Goal: Task Accomplishment & Management: Use online tool/utility

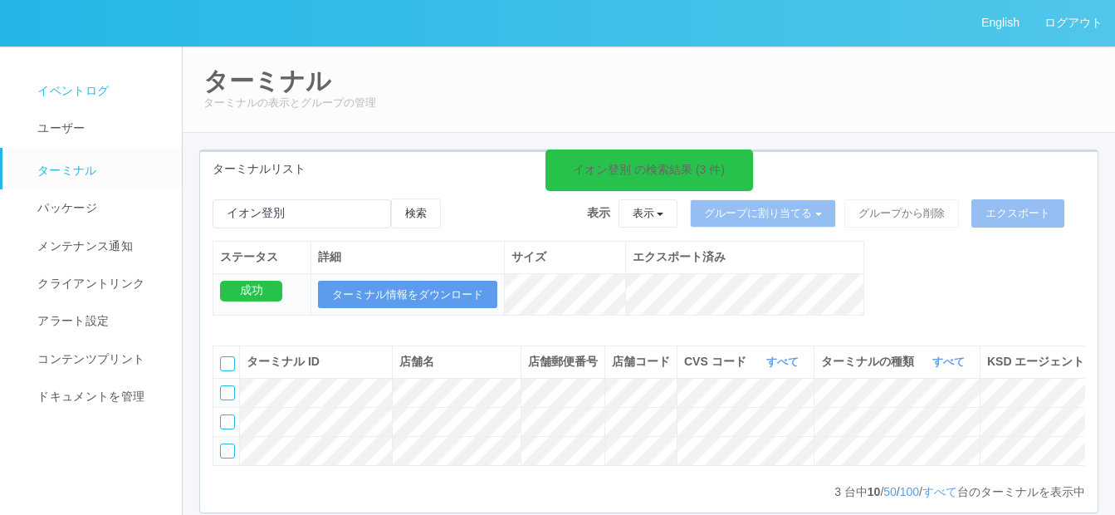
click at [77, 90] on span "イベントログ" at bounding box center [71, 90] width 76 height 13
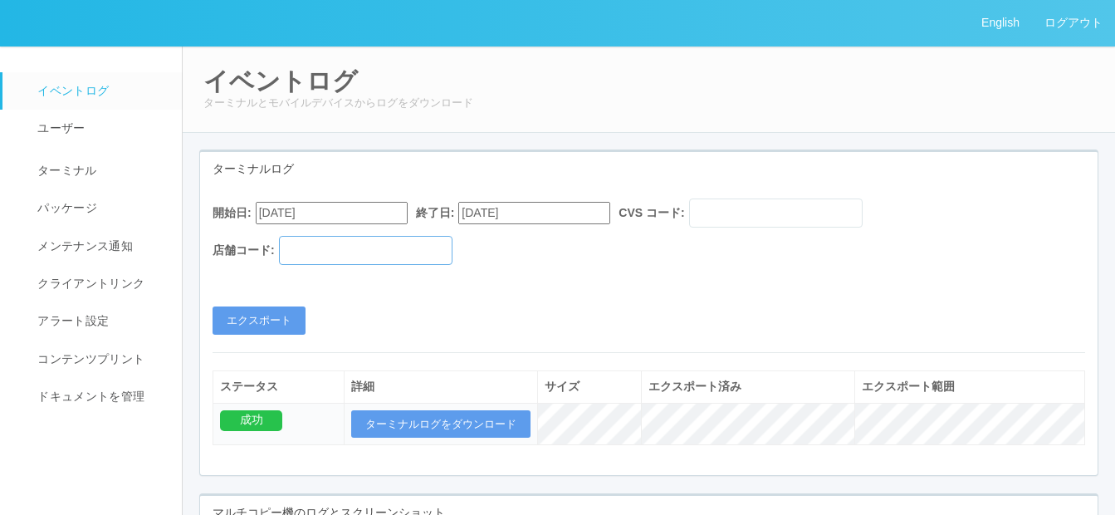
click at [349, 246] on input "text" at bounding box center [365, 250] width 173 height 29
paste input "606336"
type input "606336"
click at [560, 213] on input "[DATE]" at bounding box center [534, 213] width 152 height 22
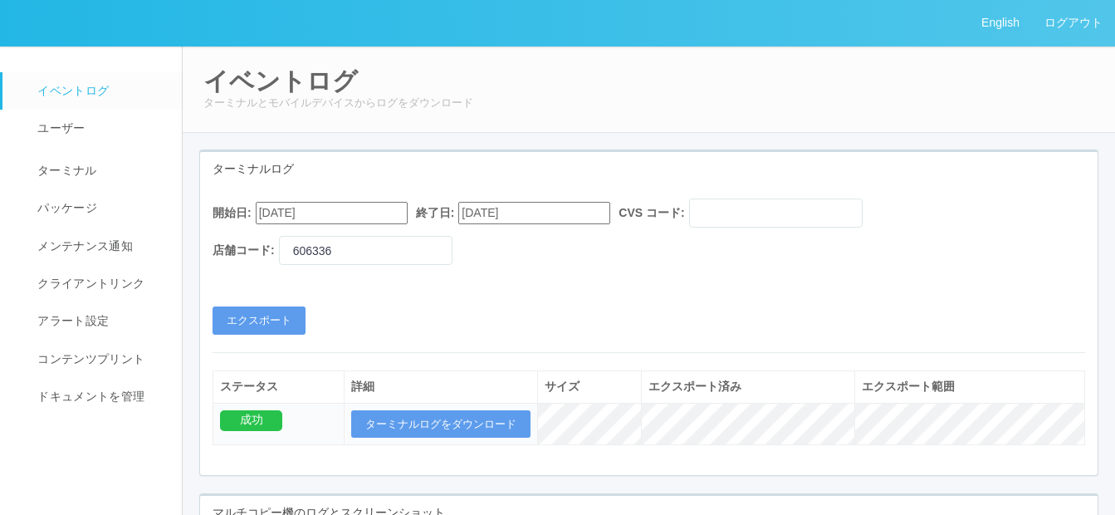
click at [554, 212] on input "[DATE]" at bounding box center [534, 213] width 152 height 22
type input "[DATE]"
click at [375, 212] on input "[DATE]" at bounding box center [332, 213] width 152 height 22
click at [282, 238] on button "button" at bounding box center [275, 235] width 13 height 5
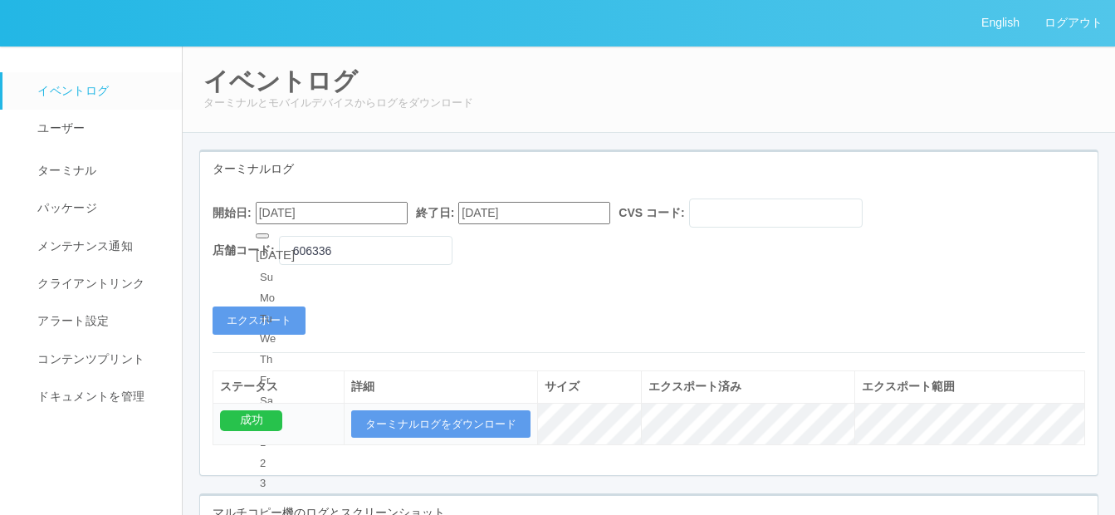
type input "[DATE]"
click at [273, 317] on button "エクスポート" at bounding box center [258, 320] width 93 height 28
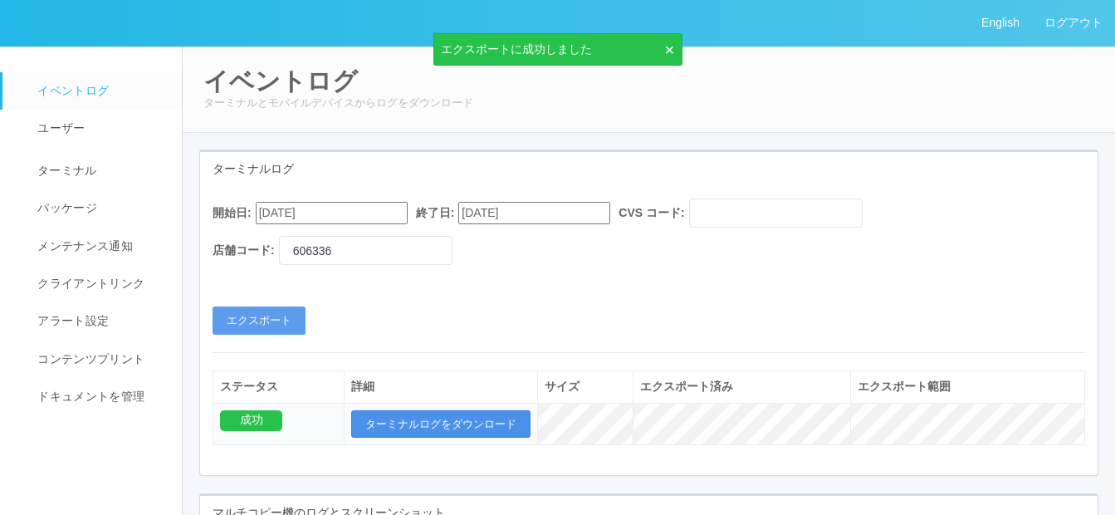
click at [427, 422] on button "ターミナルログをダウンロード" at bounding box center [440, 424] width 179 height 28
